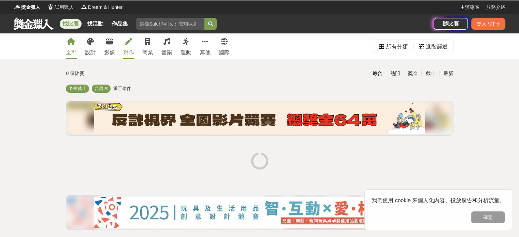
click at [128, 45] on link "寫作" at bounding box center [128, 46] width 11 height 26
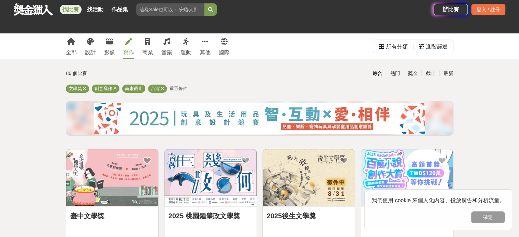
scroll to position [102, 0]
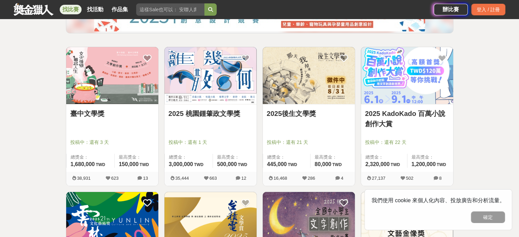
click at [291, 115] on link "2025後生文學獎" at bounding box center [309, 113] width 84 height 10
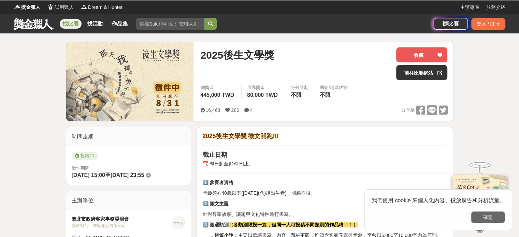
click at [498, 218] on button "確定" at bounding box center [488, 217] width 34 height 12
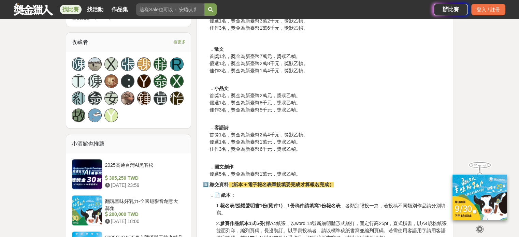
scroll to position [307, 0]
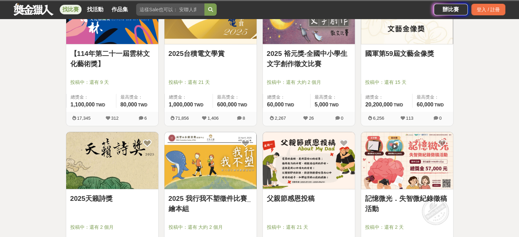
scroll to position [102, 0]
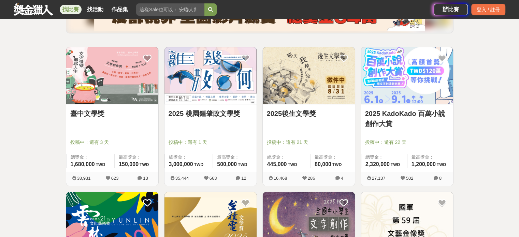
click at [405, 113] on link "2025 KadoKado 百萬小說創作大賞" at bounding box center [407, 118] width 84 height 20
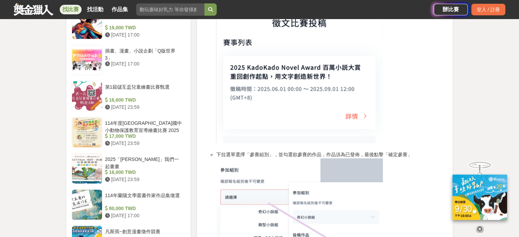
scroll to position [716, 0]
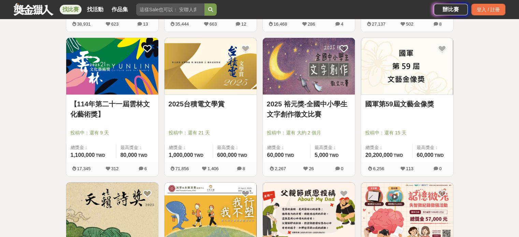
scroll to position [273, 0]
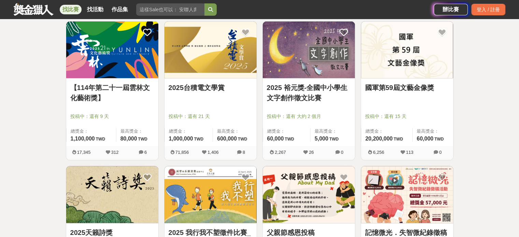
click at [405, 89] on link "國軍第59屆文藝金像獎" at bounding box center [407, 88] width 84 height 10
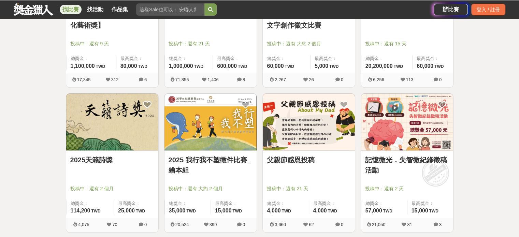
scroll to position [375, 0]
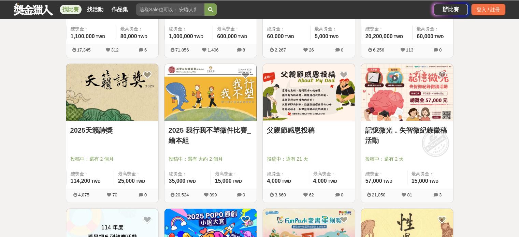
click at [87, 128] on link "2025天籟詩獎" at bounding box center [112, 130] width 84 height 10
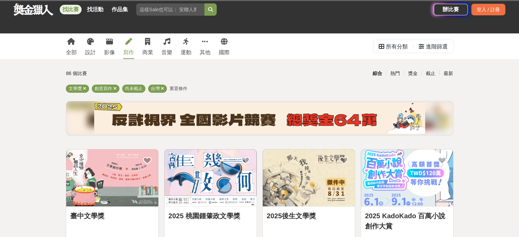
scroll to position [375, 0]
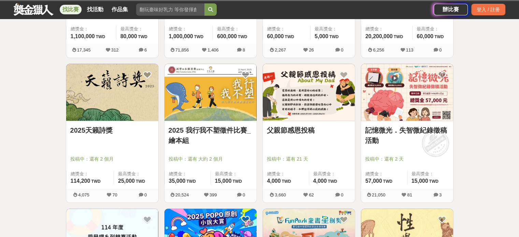
click at [309, 83] on img at bounding box center [309, 92] width 92 height 57
